Goal: Find specific page/section: Find specific page/section

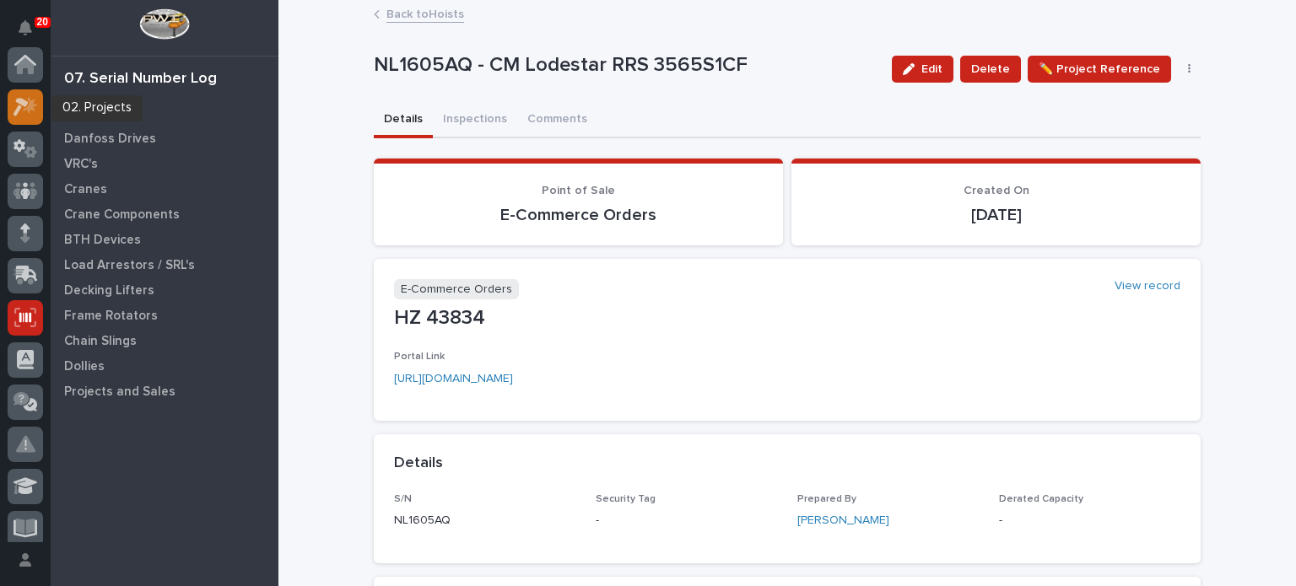
click at [27, 100] on icon at bounding box center [26, 106] width 24 height 19
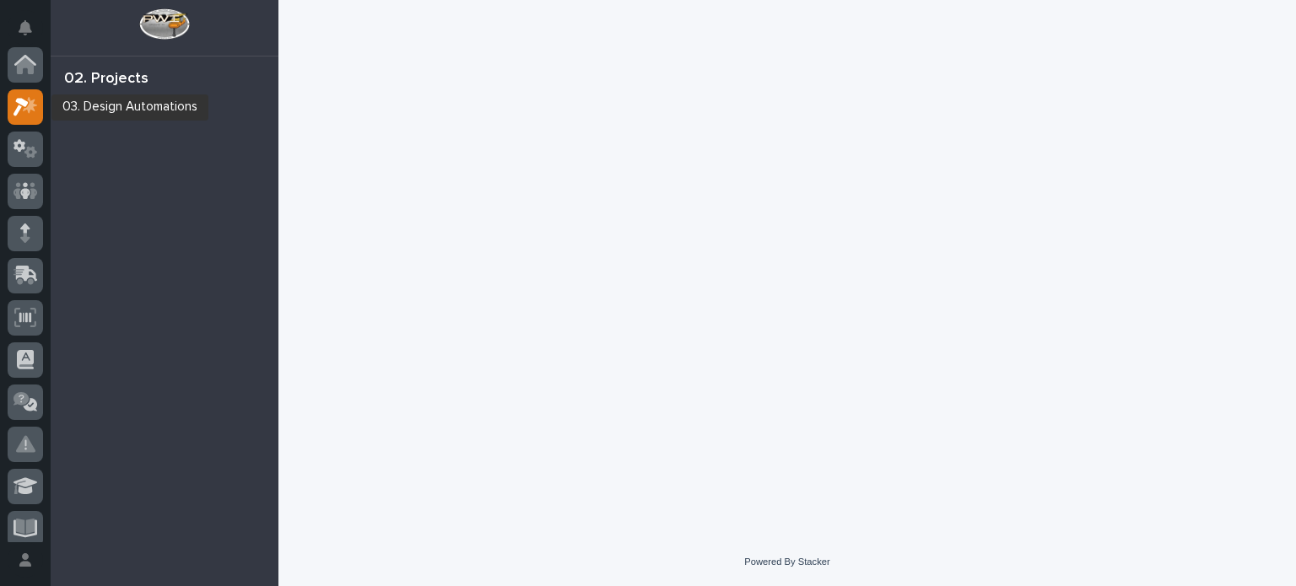
scroll to position [42, 0]
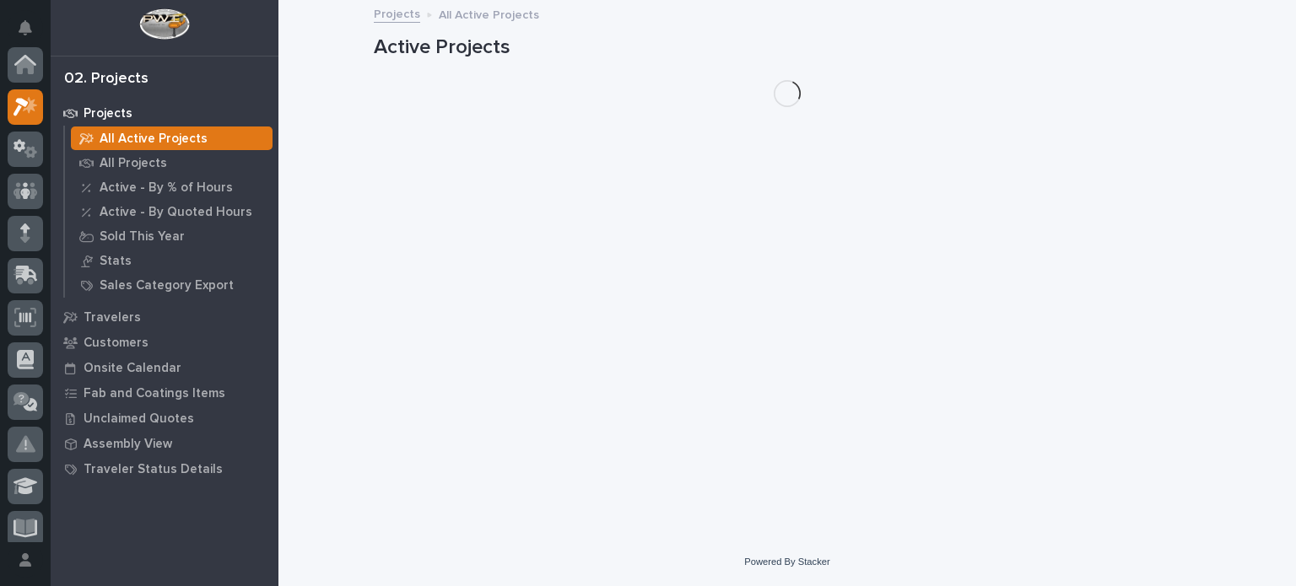
scroll to position [42, 0]
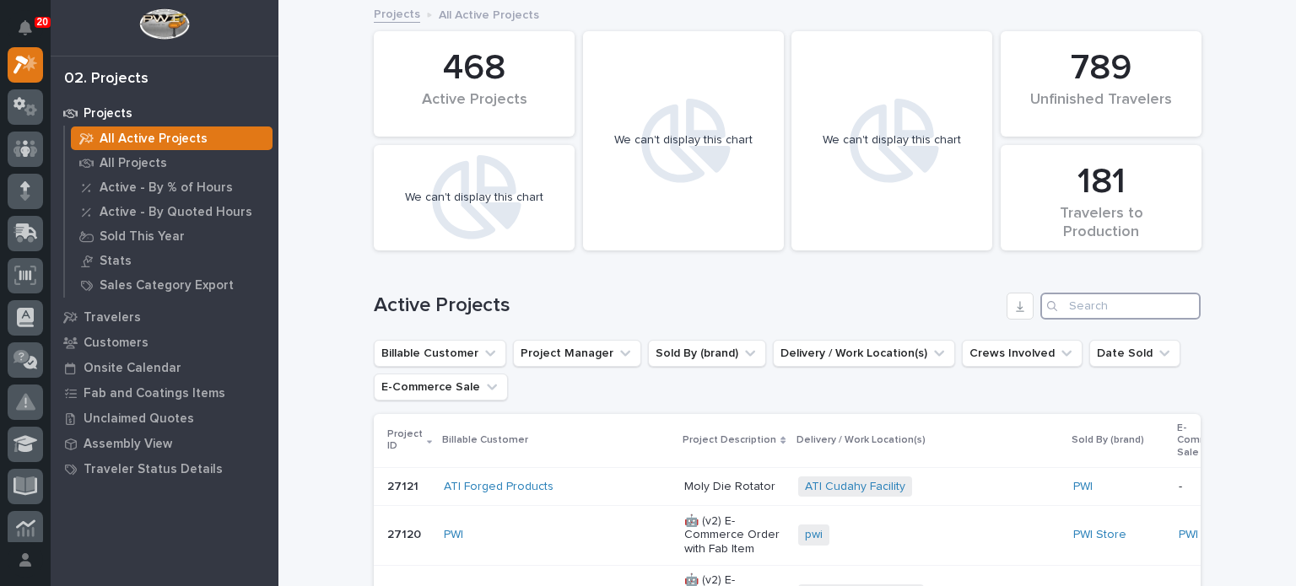
click at [1067, 302] on input "Search" at bounding box center [1120, 306] width 160 height 27
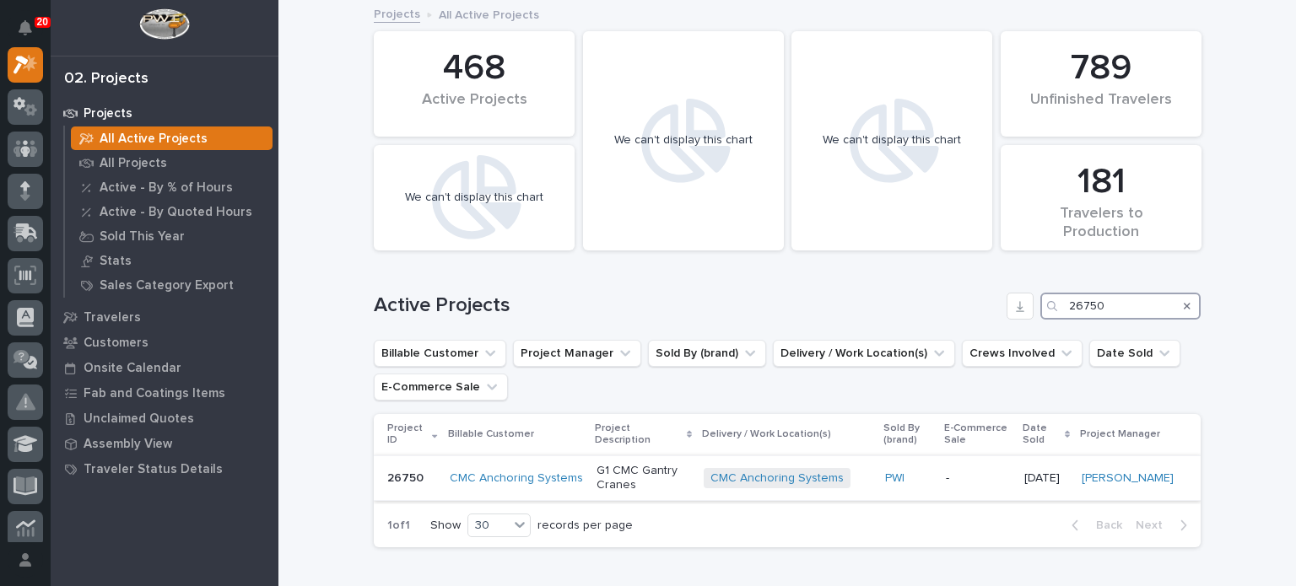
type input "26750"
click at [636, 473] on p "G1 CMC Gantry Cranes" at bounding box center [644, 478] width 94 height 29
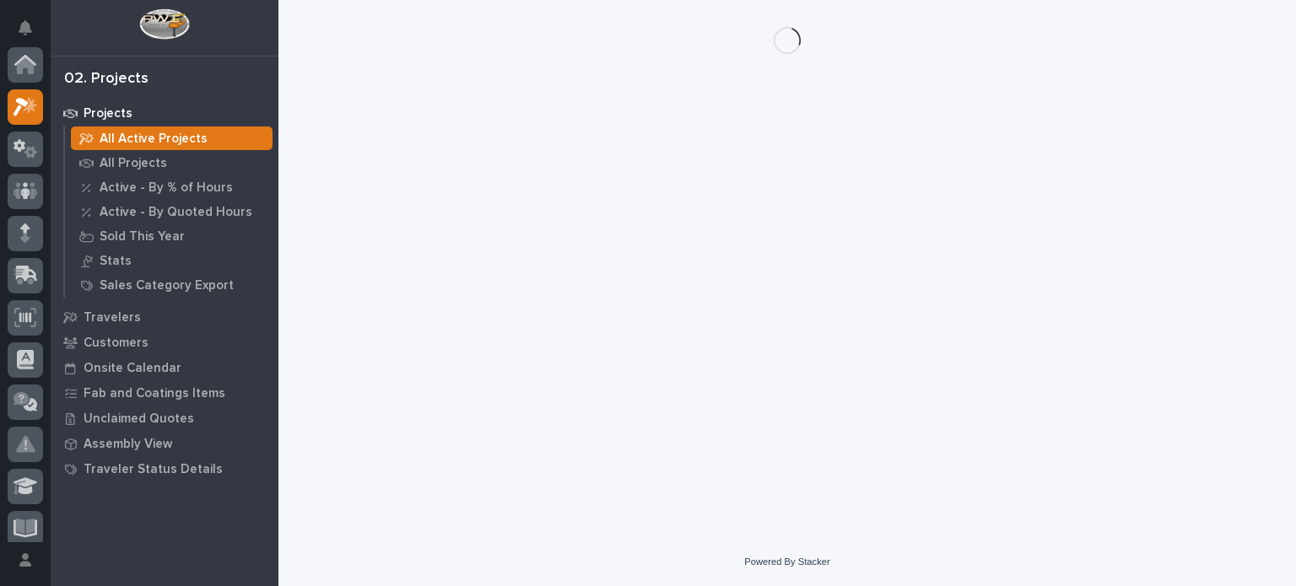
scroll to position [42, 0]
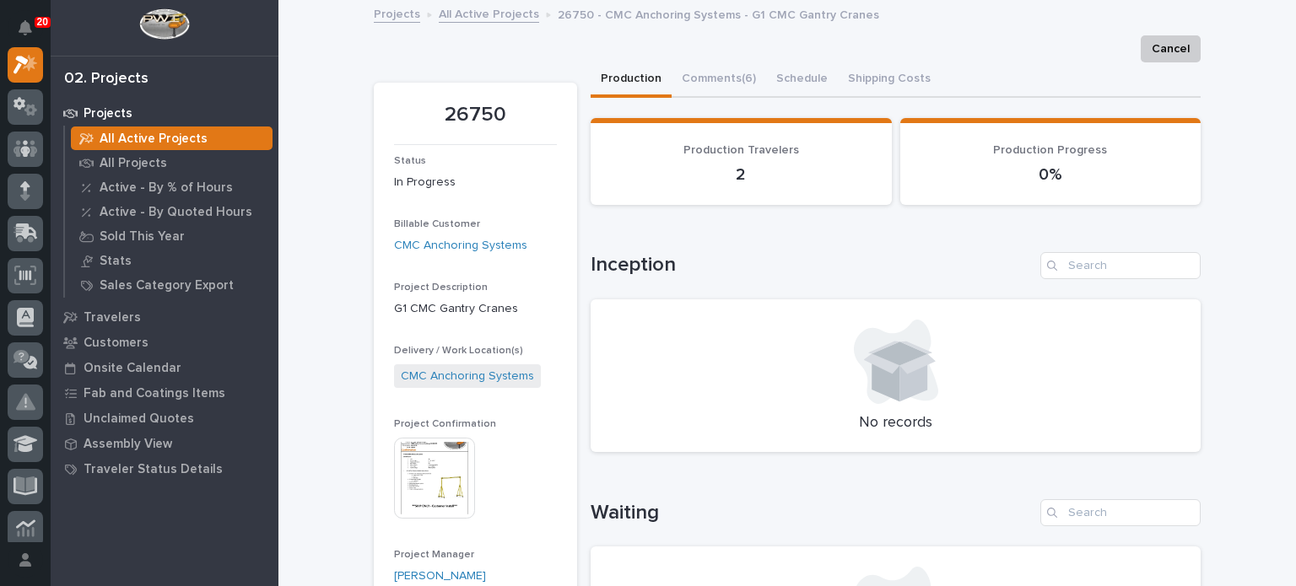
click at [439, 489] on img at bounding box center [434, 478] width 81 height 81
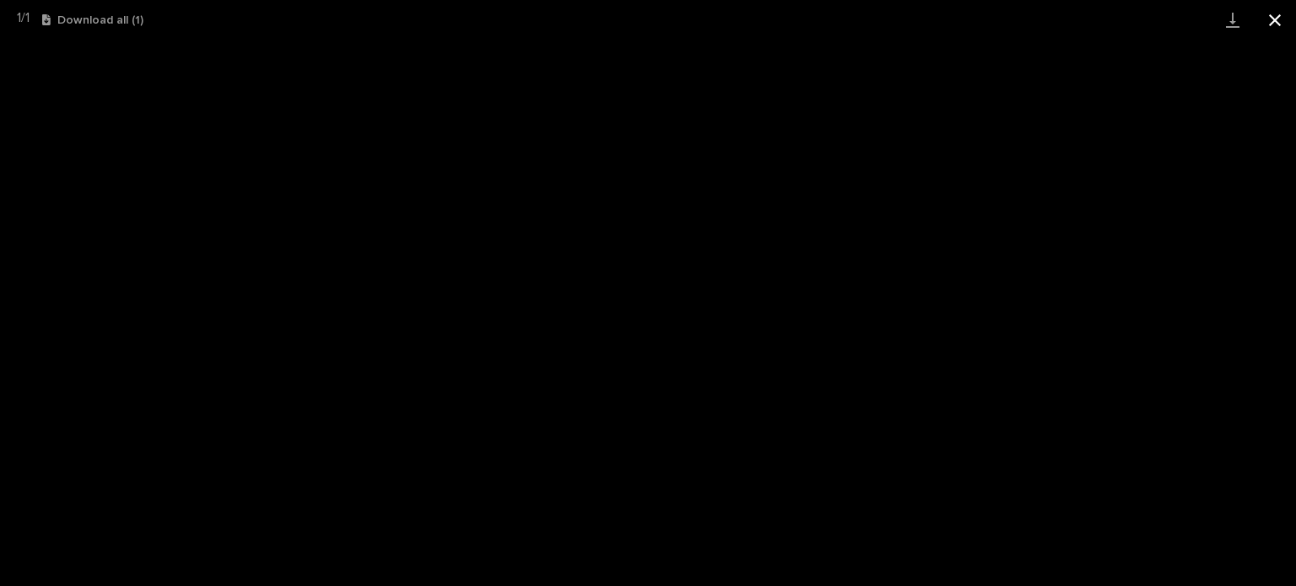
click at [1271, 25] on button "Close gallery" at bounding box center [1275, 20] width 42 height 40
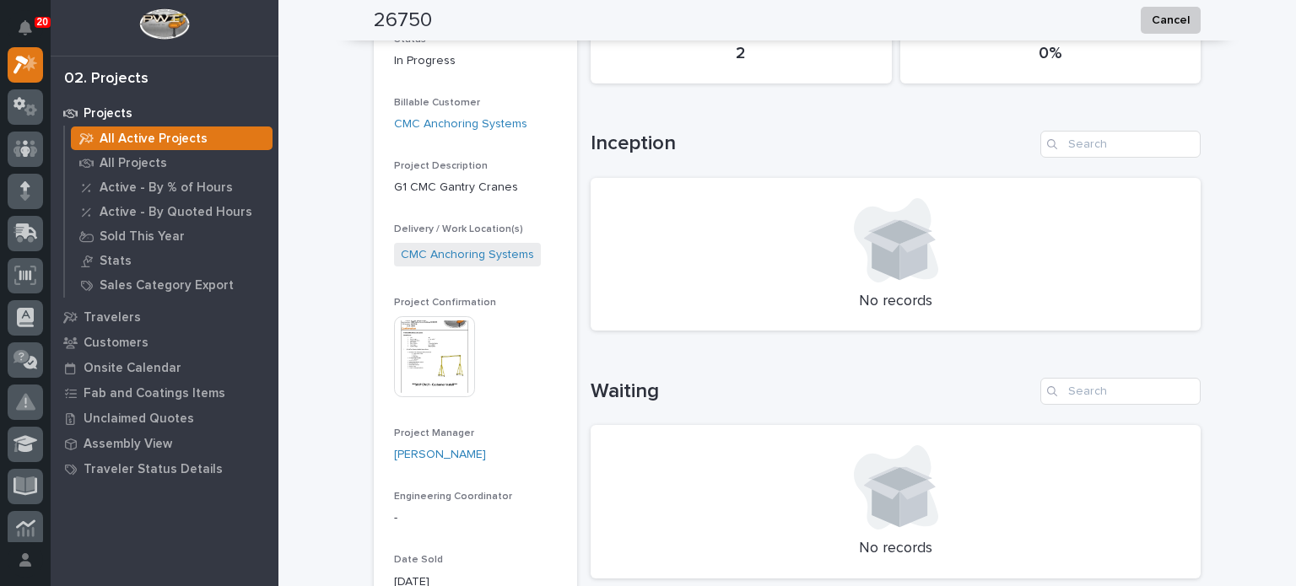
scroll to position [0, 0]
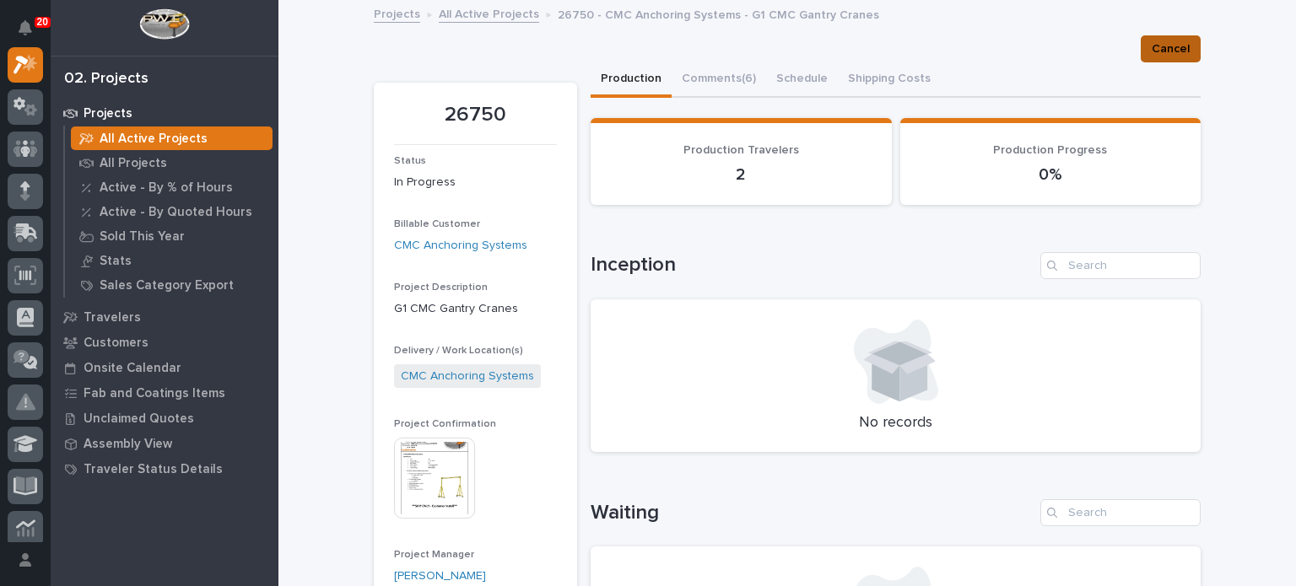
click at [1161, 54] on span "Cancel" at bounding box center [1171, 49] width 38 height 20
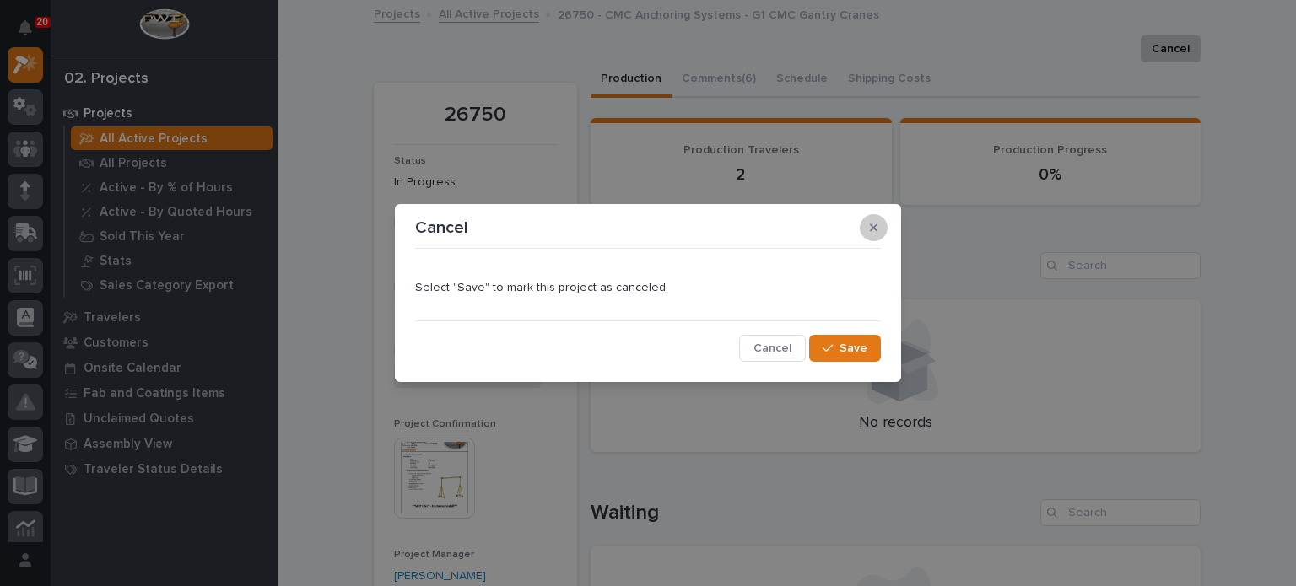
click at [873, 230] on icon "button" at bounding box center [874, 228] width 8 height 12
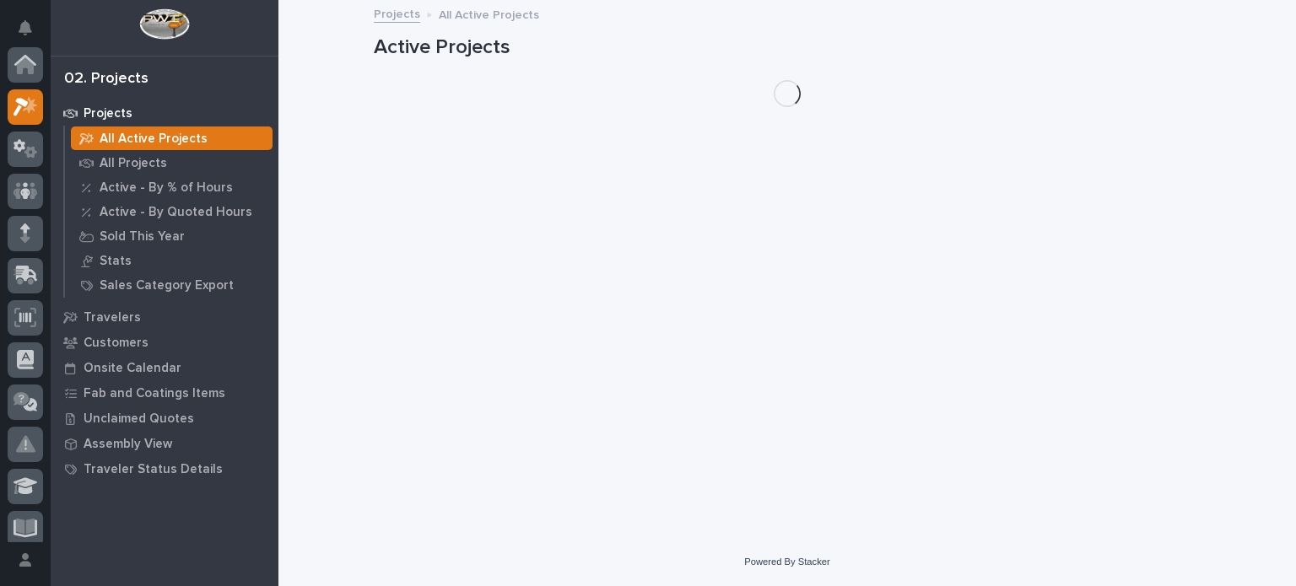
scroll to position [42, 0]
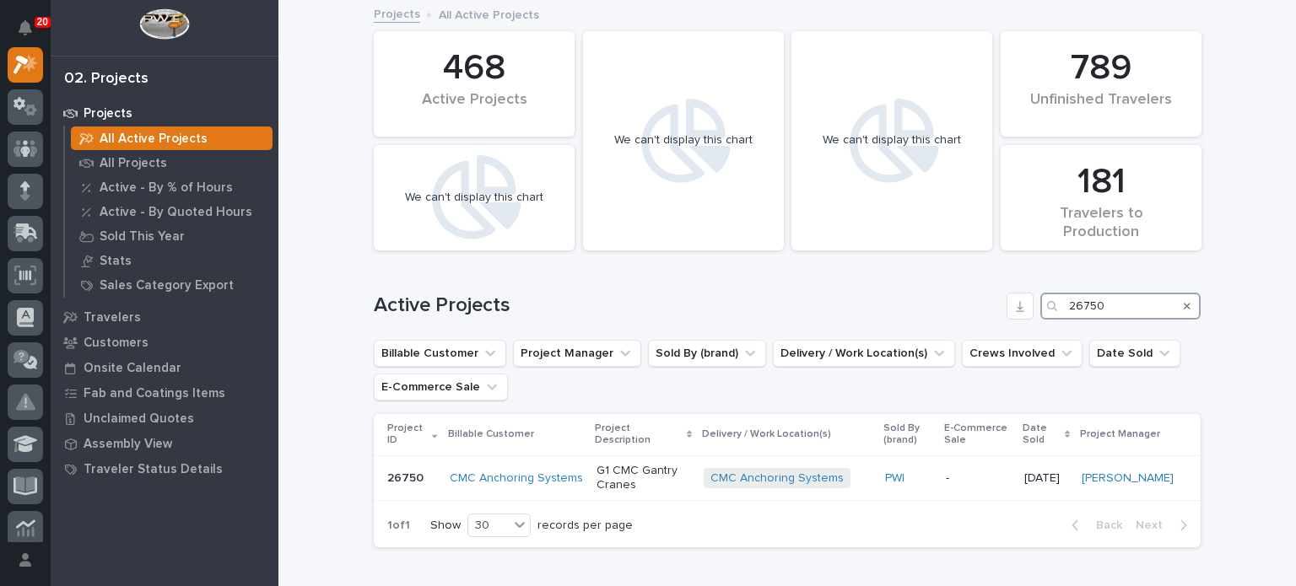
click at [1133, 303] on input "26750" at bounding box center [1120, 306] width 160 height 27
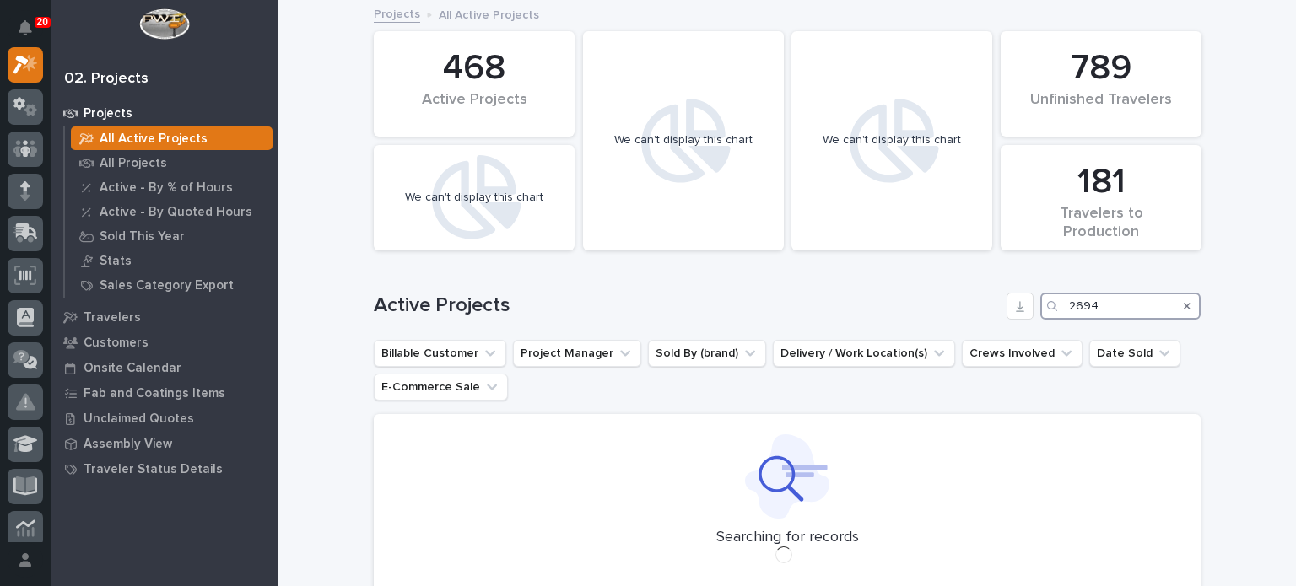
type input "26943"
